Goal: Check status

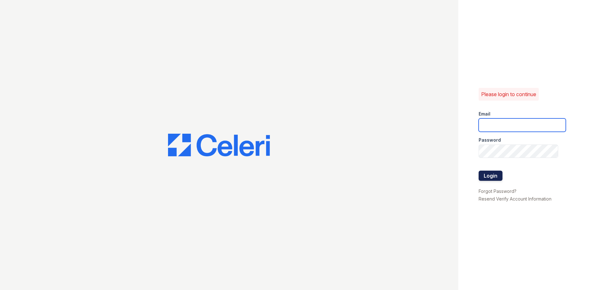
type input "[EMAIL_ADDRESS][DOMAIN_NAME]"
click at [492, 176] on button "Login" at bounding box center [490, 176] width 24 height 10
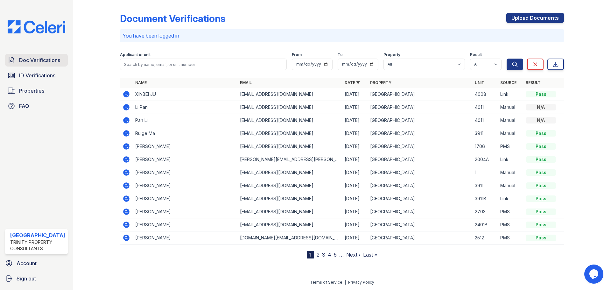
click at [26, 64] on span "Doc Verifications" at bounding box center [39, 60] width 41 height 8
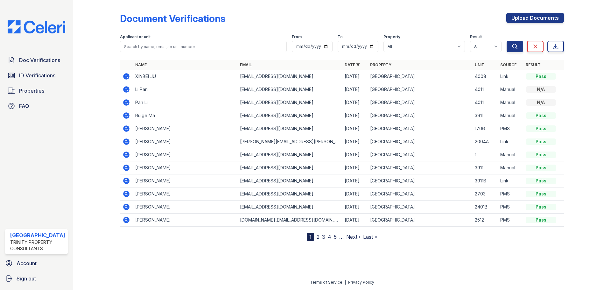
click at [124, 76] on icon at bounding box center [126, 77] width 8 height 8
